Goal: Task Accomplishment & Management: Manage account settings

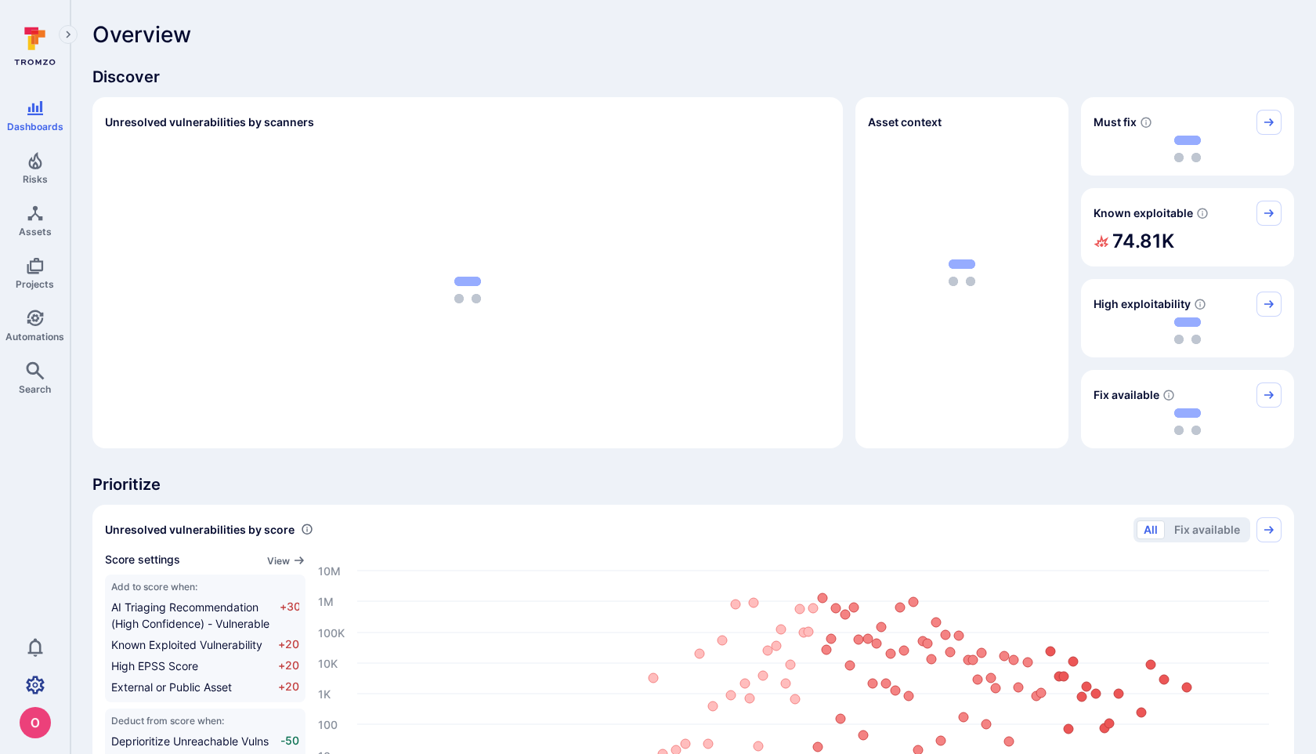
click at [41, 689] on icon "Settings" at bounding box center [35, 684] width 19 height 18
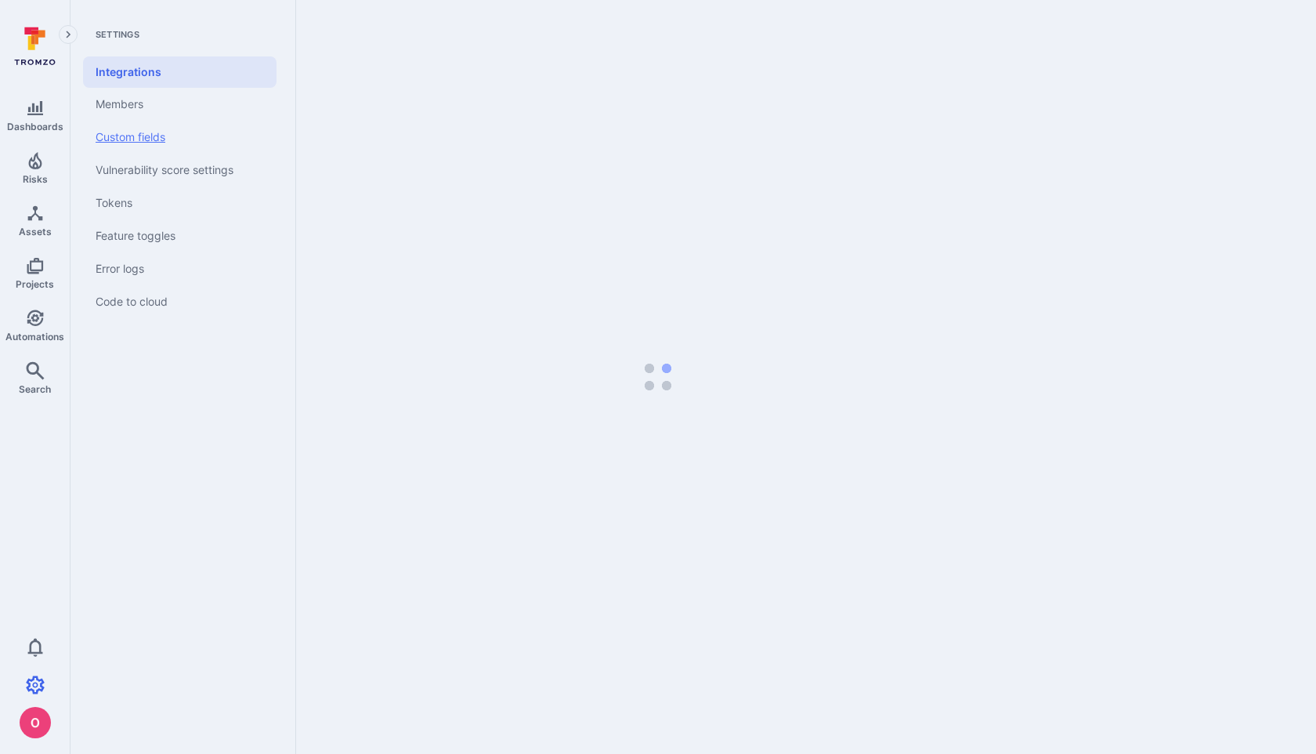
click at [139, 139] on link "Custom fields" at bounding box center [180, 137] width 194 height 33
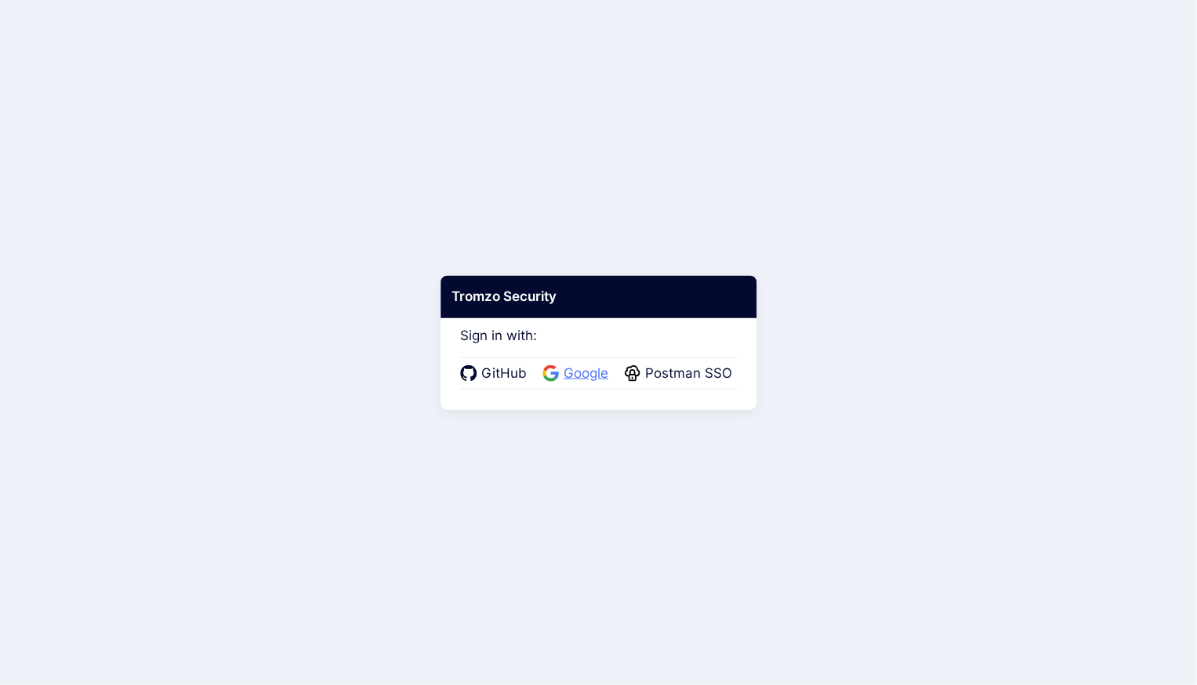
click at [581, 371] on span "Google" at bounding box center [586, 374] width 54 height 20
